Goal: Task Accomplishment & Management: Complete application form

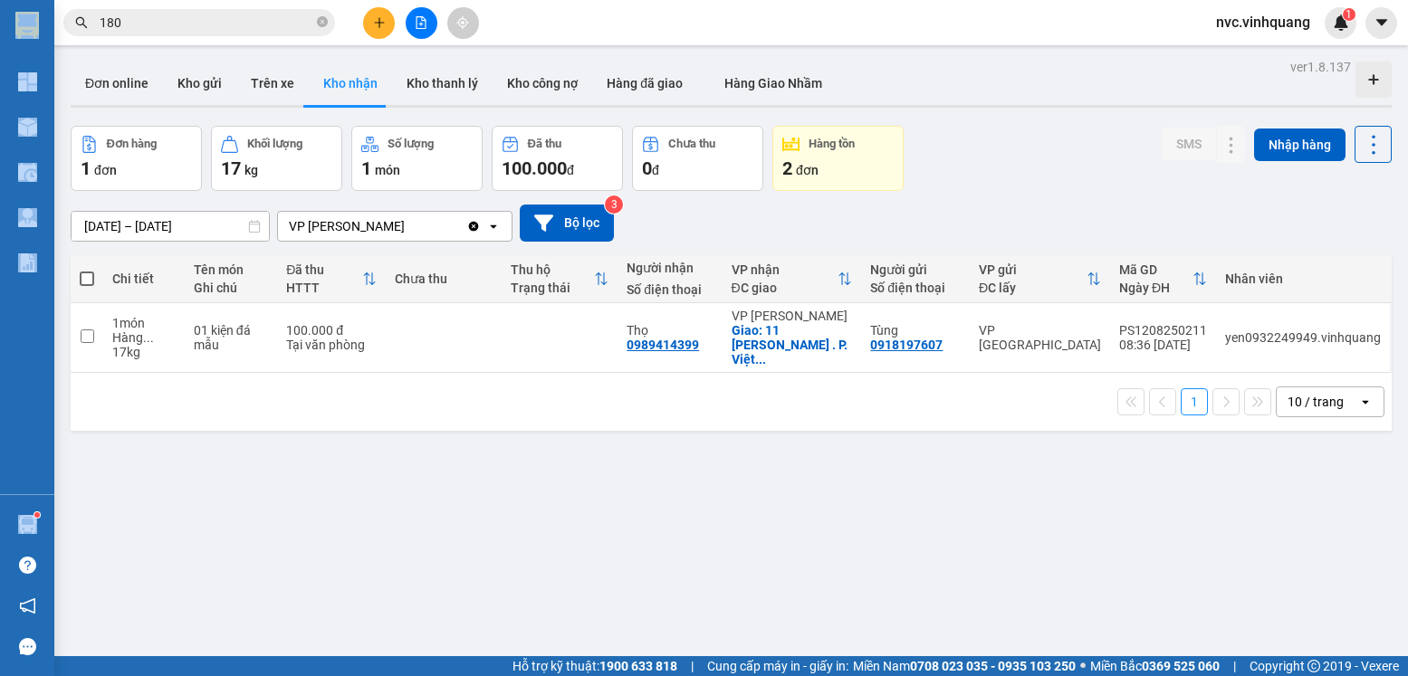
click at [390, 33] on button at bounding box center [379, 23] width 32 height 32
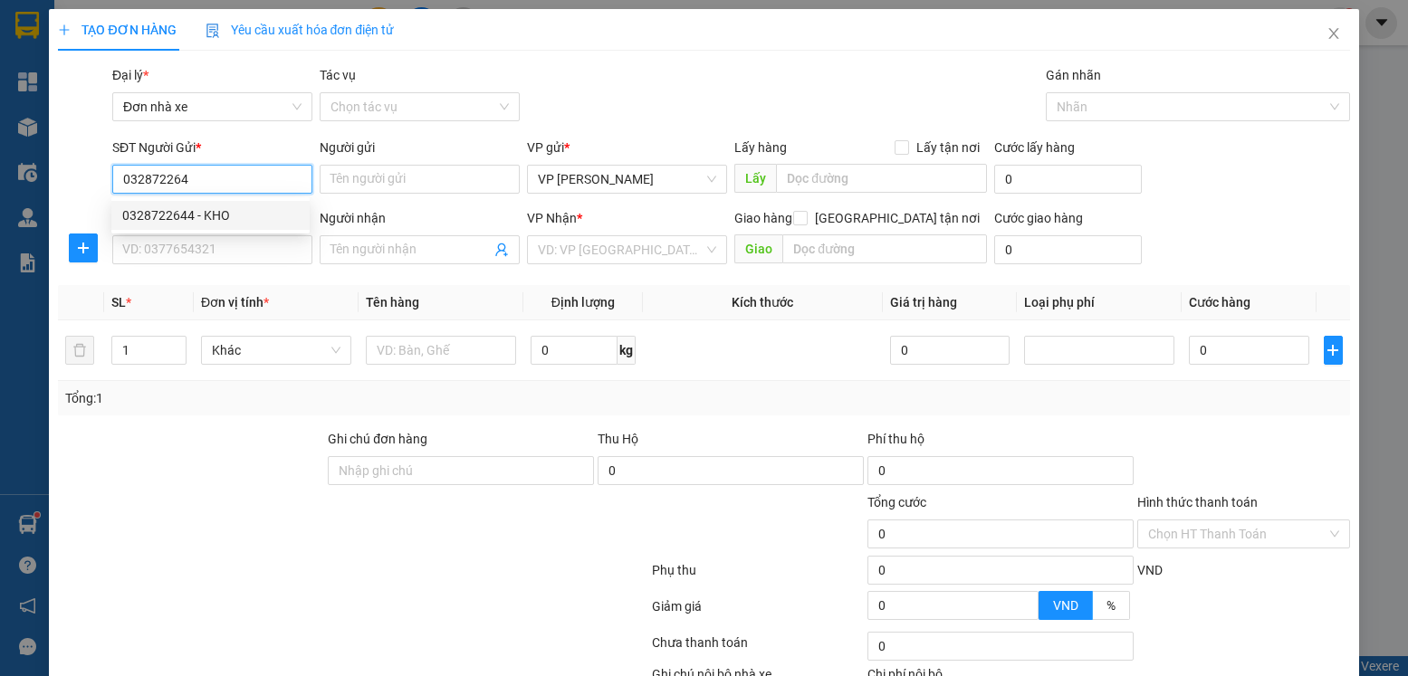
click at [258, 223] on div "0328722644 - KHO" at bounding box center [210, 216] width 177 height 20
type input "0328722644"
type input "KHO"
type input "0979945909"
type input "[PERSON_NAME]"
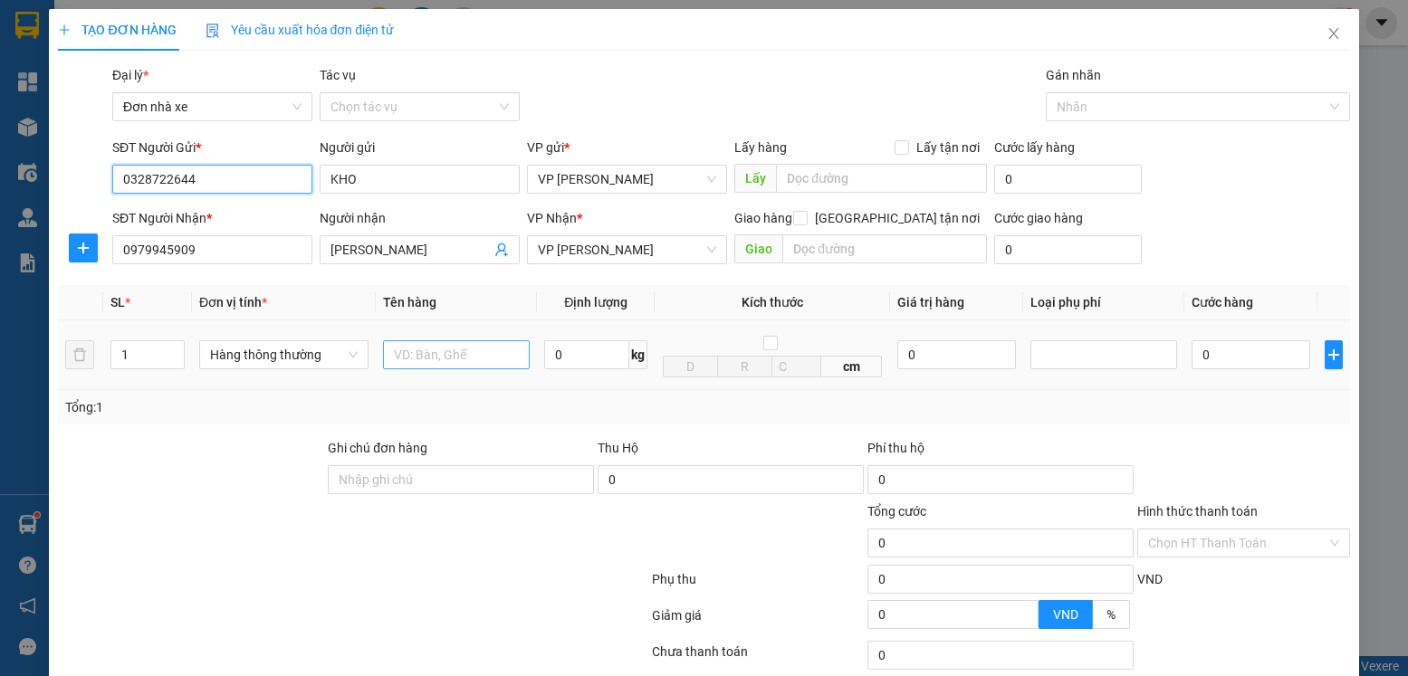
type input "0328722644"
click at [452, 344] on input "text" at bounding box center [457, 355] width 148 height 29
click at [418, 369] on input "HỘP LK" at bounding box center [457, 355] width 148 height 29
type input "HỘPCT LK"
click at [559, 364] on input "0" at bounding box center [586, 355] width 85 height 29
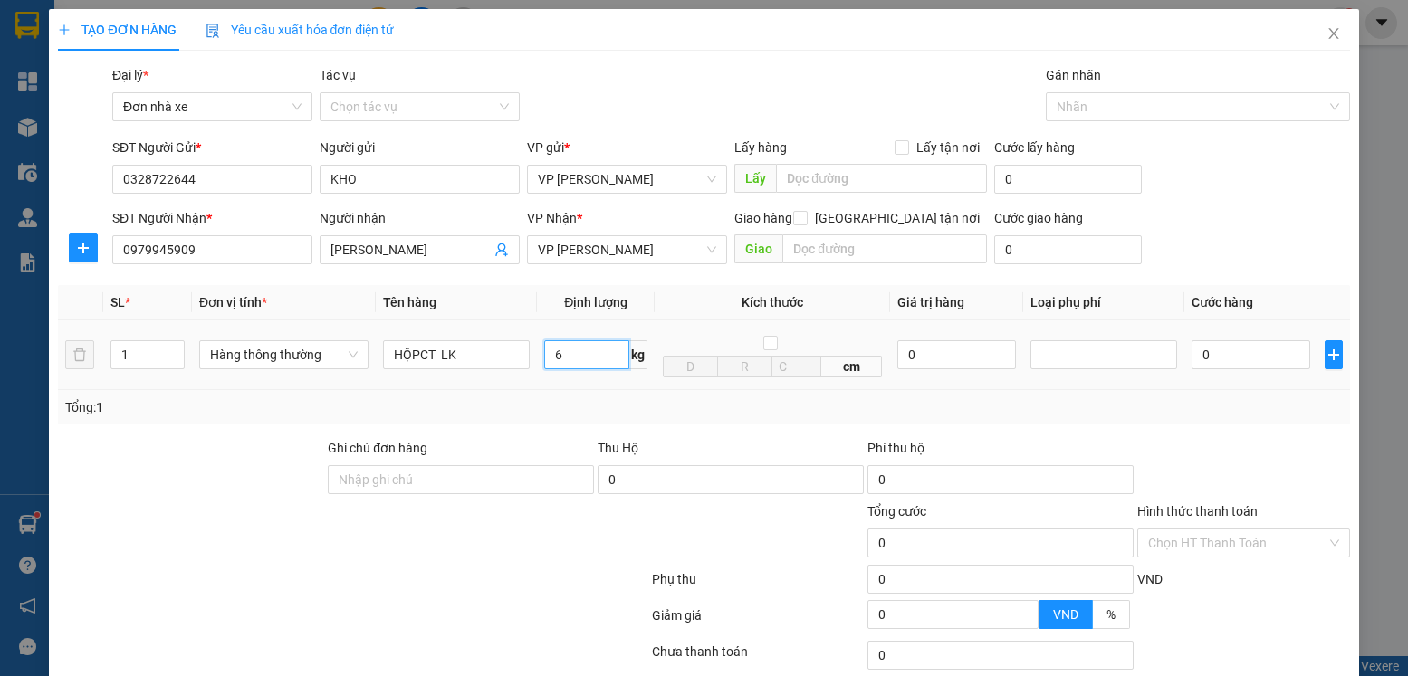
type input "6"
click at [1219, 331] on td "0" at bounding box center [1251, 356] width 132 height 70
type input "40.000"
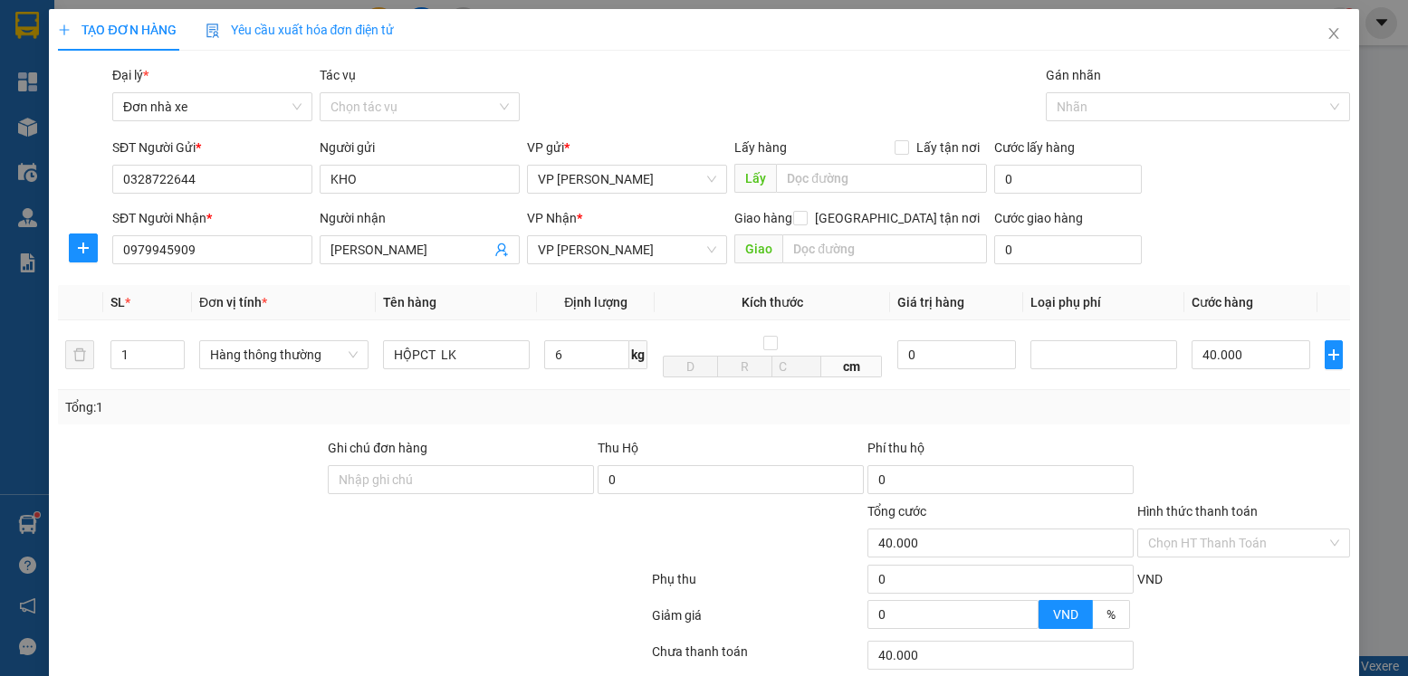
scroll to position [132, 0]
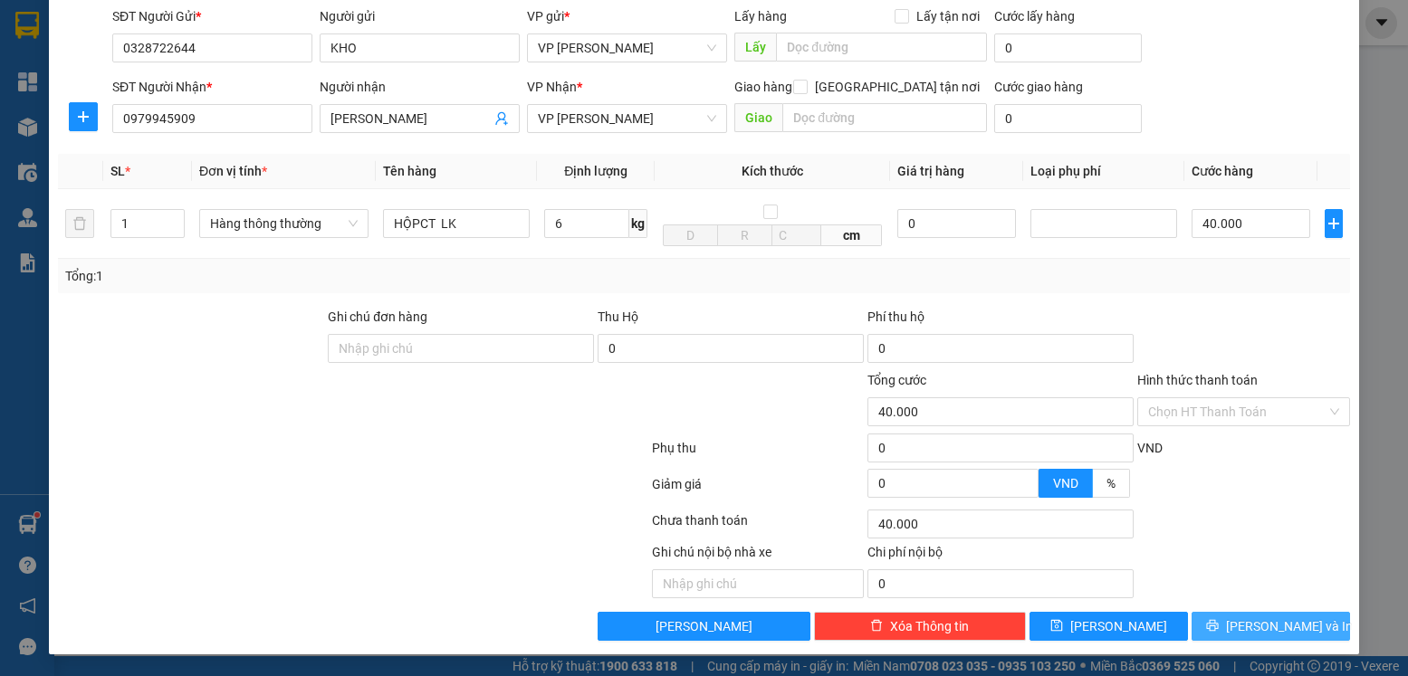
click at [1266, 623] on span "[PERSON_NAME] và In" at bounding box center [1289, 627] width 127 height 20
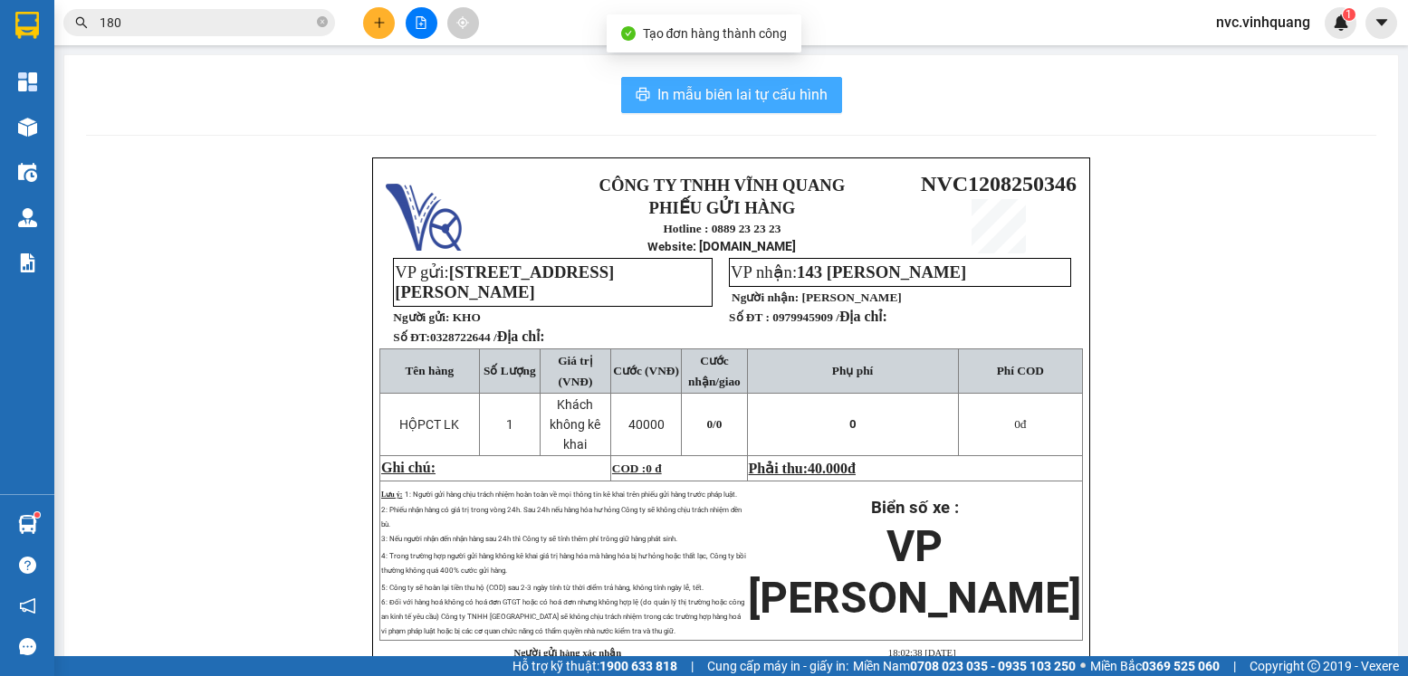
click at [724, 84] on span "In mẫu biên lai tự cấu hình" at bounding box center [742, 94] width 170 height 23
